Goal: Transaction & Acquisition: Subscribe to service/newsletter

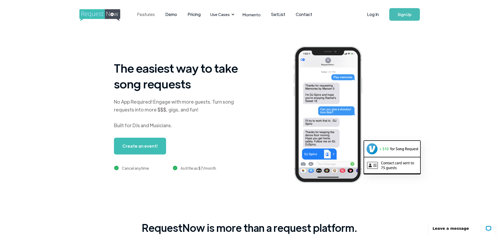
click at [148, 14] on link "Features" at bounding box center [146, 14] width 28 height 16
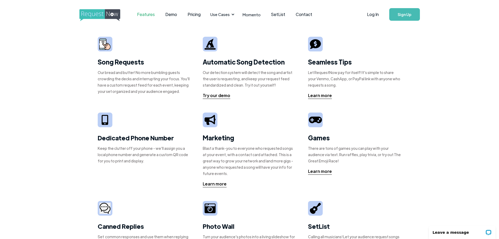
click at [105, 44] on img at bounding box center [104, 44] width 11 height 11
click at [109, 61] on strong "Song Requests" at bounding box center [121, 62] width 46 height 8
click at [177, 17] on link "Demo" at bounding box center [171, 14] width 22 height 16
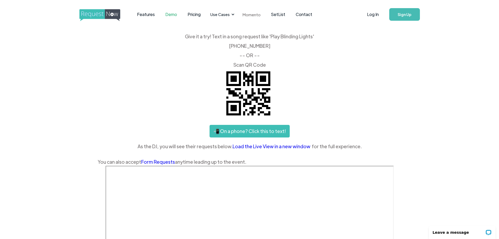
click at [251, 13] on link "Momento" at bounding box center [251, 14] width 29 height 15
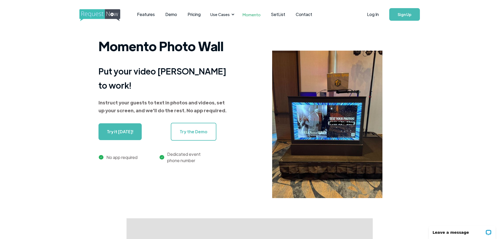
click at [106, 15] on img "home" at bounding box center [104, 15] width 51 height 12
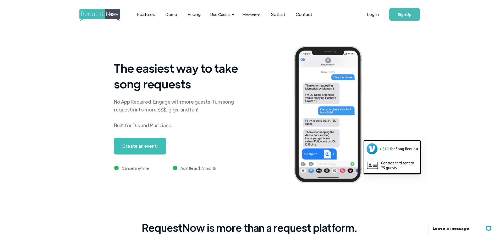
click at [405, 15] on link "Sign Up" at bounding box center [404, 14] width 31 height 13
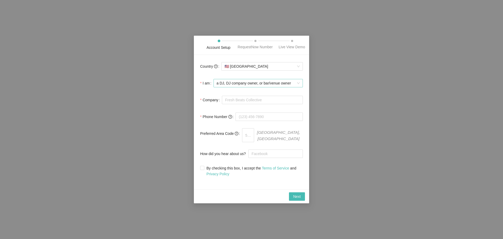
click at [272, 86] on span "a DJ, DJ company owner, or bar/venue owner" at bounding box center [258, 83] width 83 height 8
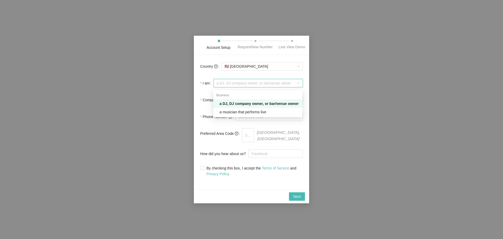
click at [259, 103] on div "a DJ, DJ company owner, or bar/venue owner" at bounding box center [260, 104] width 80 height 6
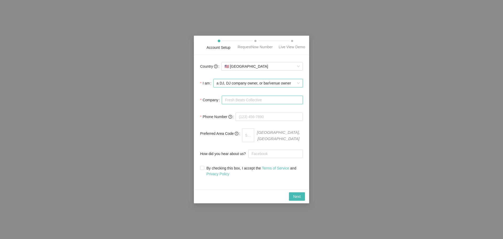
click at [264, 102] on input "Company" at bounding box center [262, 100] width 81 height 8
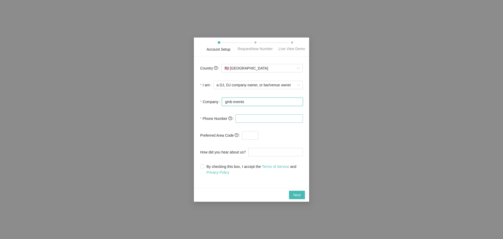
type input "gmb events"
click at [258, 117] on input "tel" at bounding box center [269, 118] width 67 height 8
type input "[PHONE_NUMBER]"
click at [249, 134] on input "text" at bounding box center [250, 135] width 17 height 8
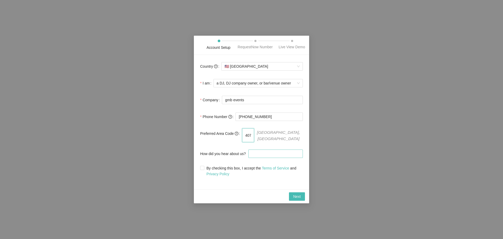
type input "407"
click at [256, 154] on input "How did you hear about us?" at bounding box center [275, 153] width 54 height 8
type input "youtube"
click at [202, 166] on input "By checking this box, I accept the Terms of Service and Privacy Policy" at bounding box center [202, 168] width 4 height 4
checkbox input "true"
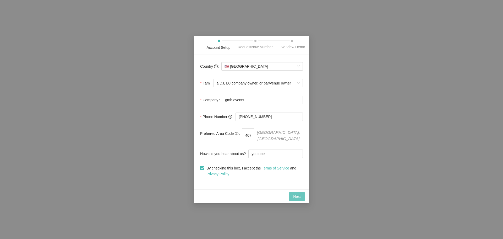
click at [298, 195] on span "Next" at bounding box center [297, 196] width 8 height 6
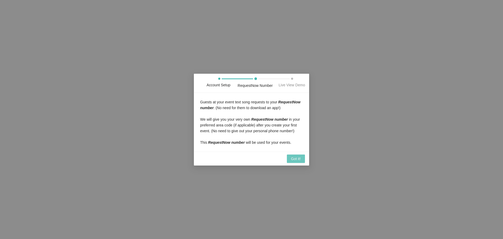
click at [299, 158] on span "Got it!" at bounding box center [296, 159] width 10 height 6
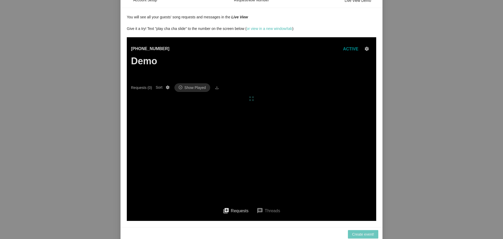
scroll to position [13, 0]
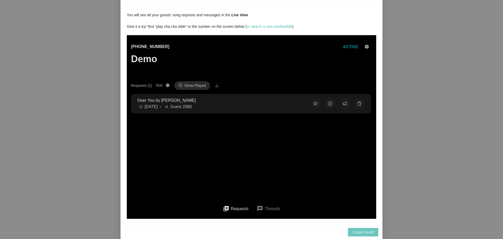
click at [369, 231] on span "Create event!" at bounding box center [363, 232] width 22 height 6
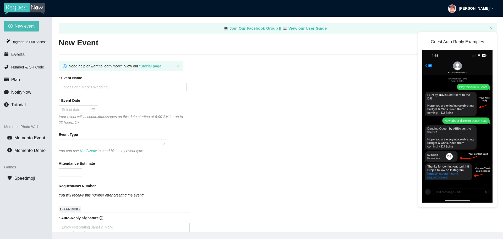
click at [25, 8] on img at bounding box center [24, 9] width 41 height 12
click at [15, 8] on img at bounding box center [24, 9] width 41 height 12
click at [480, 8] on strong "Erich Pontoldio" at bounding box center [474, 8] width 31 height 4
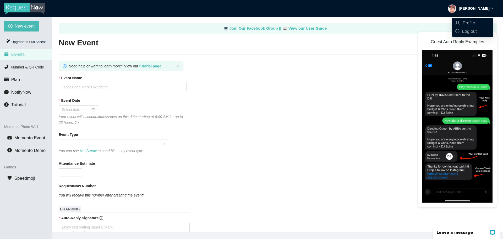
click at [480, 8] on strong "Erich Pontoldio" at bounding box center [474, 8] width 31 height 4
click at [24, 24] on span "New event" at bounding box center [25, 26] width 20 height 7
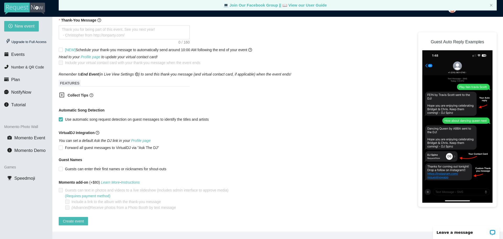
click at [30, 6] on img at bounding box center [24, 9] width 41 height 12
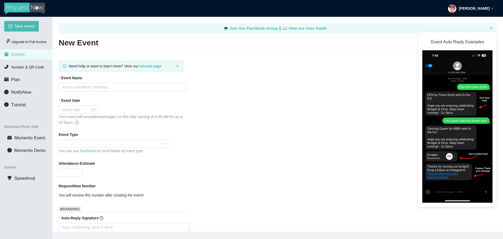
click at [30, 6] on img at bounding box center [24, 9] width 41 height 12
type textarea "https://virtualdj.com/ask/DJ_Spinz"
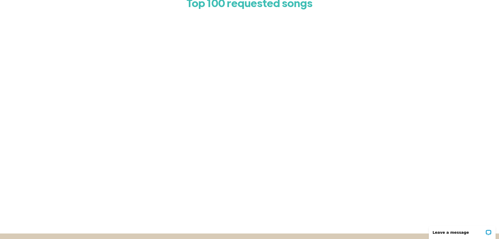
scroll to position [52, 0]
